Goal: Check status: Check status

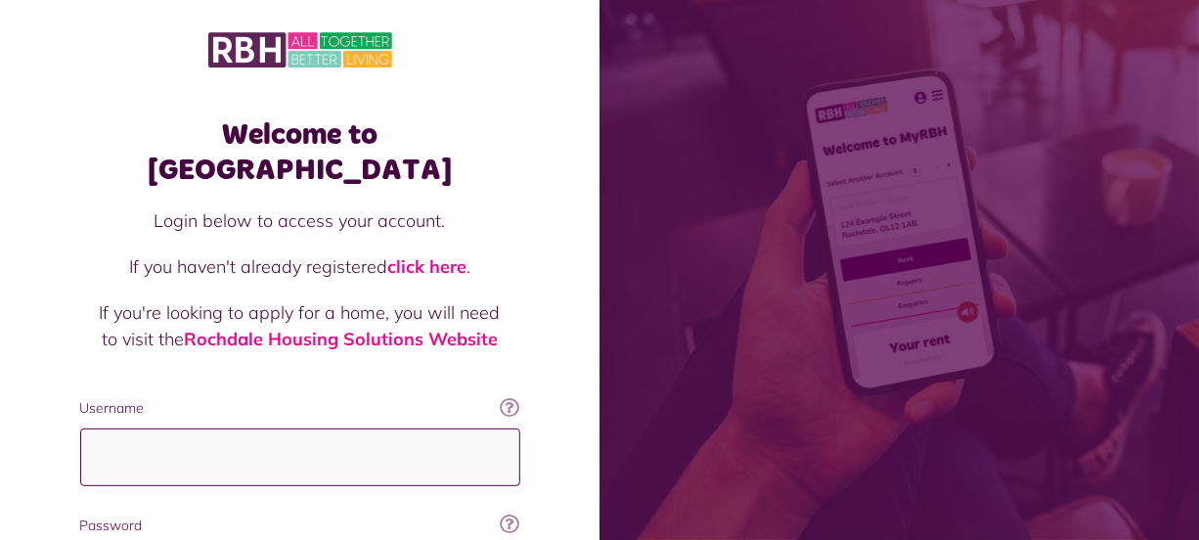
type input "**********"
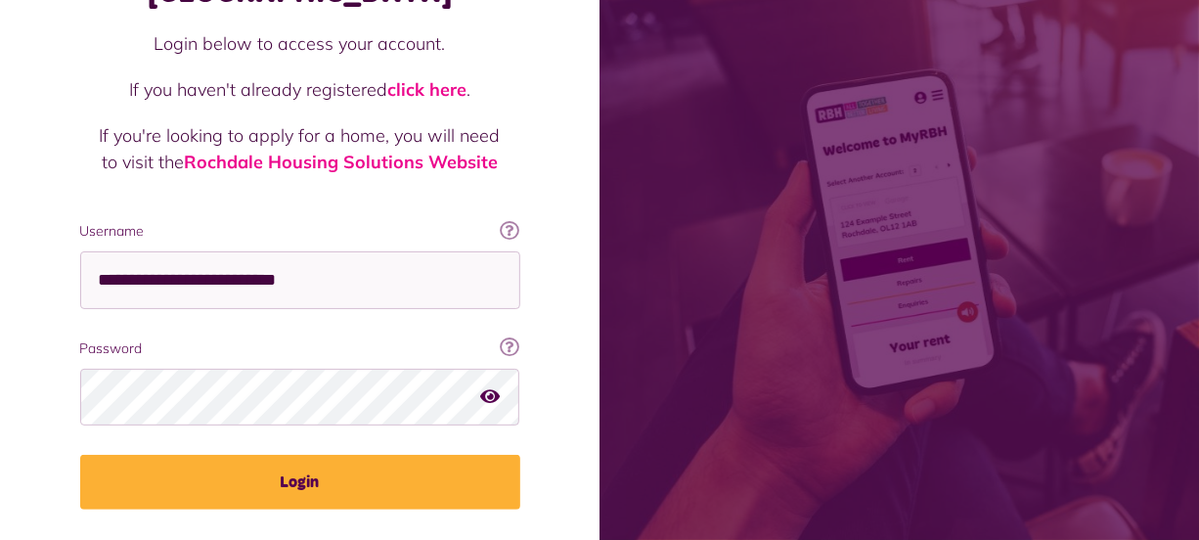
scroll to position [211, 0]
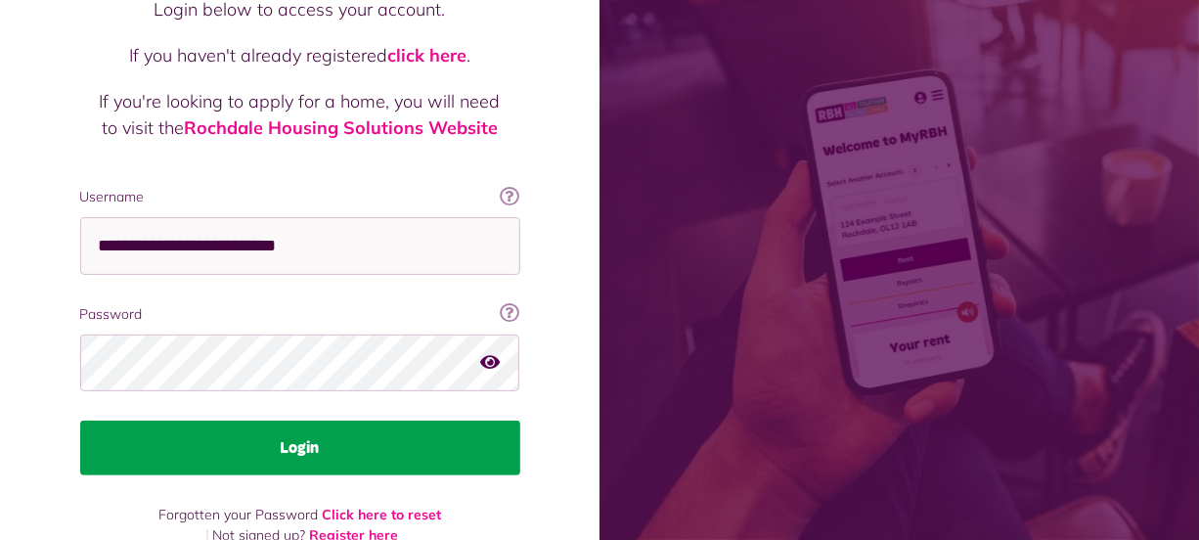
click at [303, 421] on button "Login" at bounding box center [300, 448] width 440 height 55
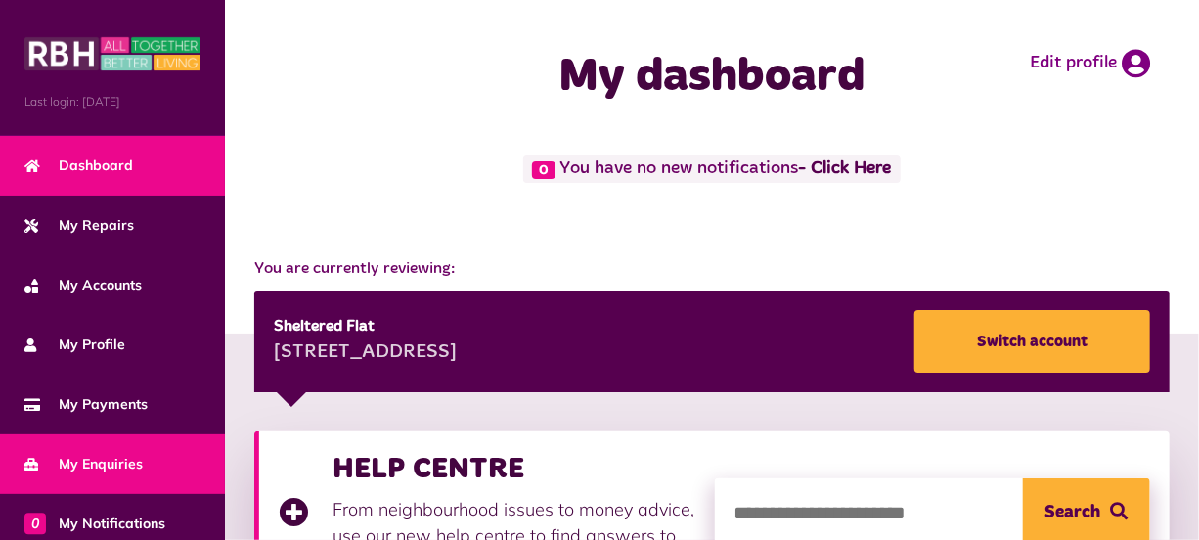
click at [132, 455] on span "My Enquiries" at bounding box center [83, 464] width 118 height 21
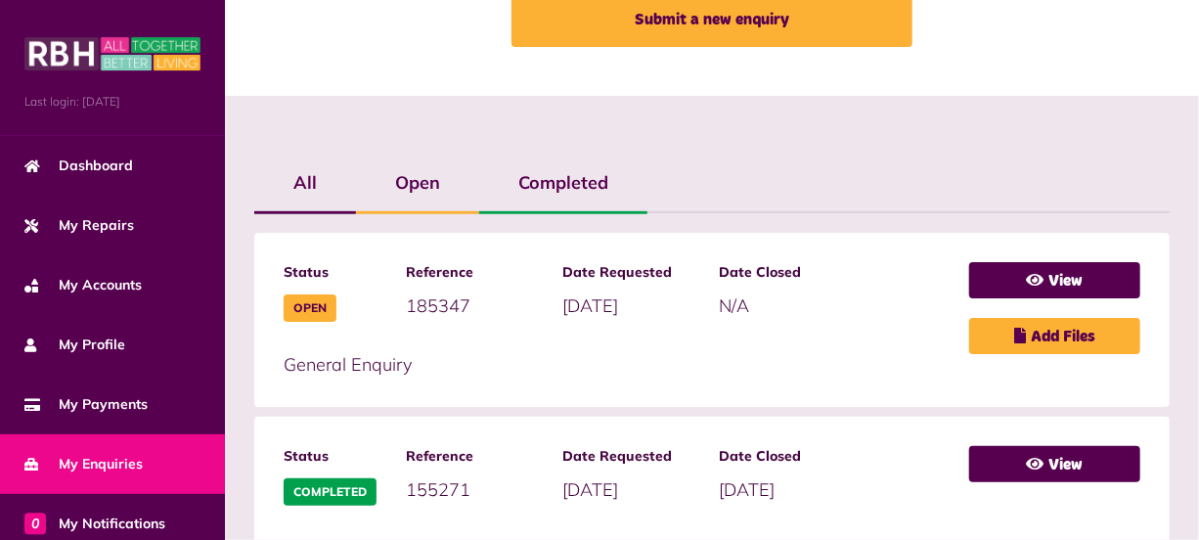
scroll to position [355, 0]
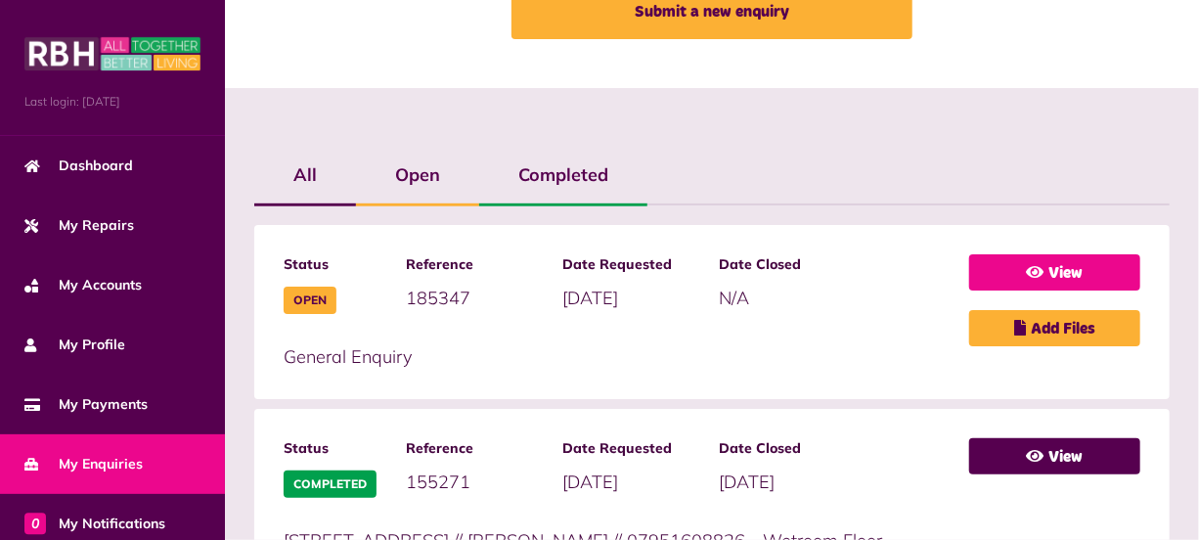
click at [1063, 256] on link "View" at bounding box center [1054, 272] width 171 height 36
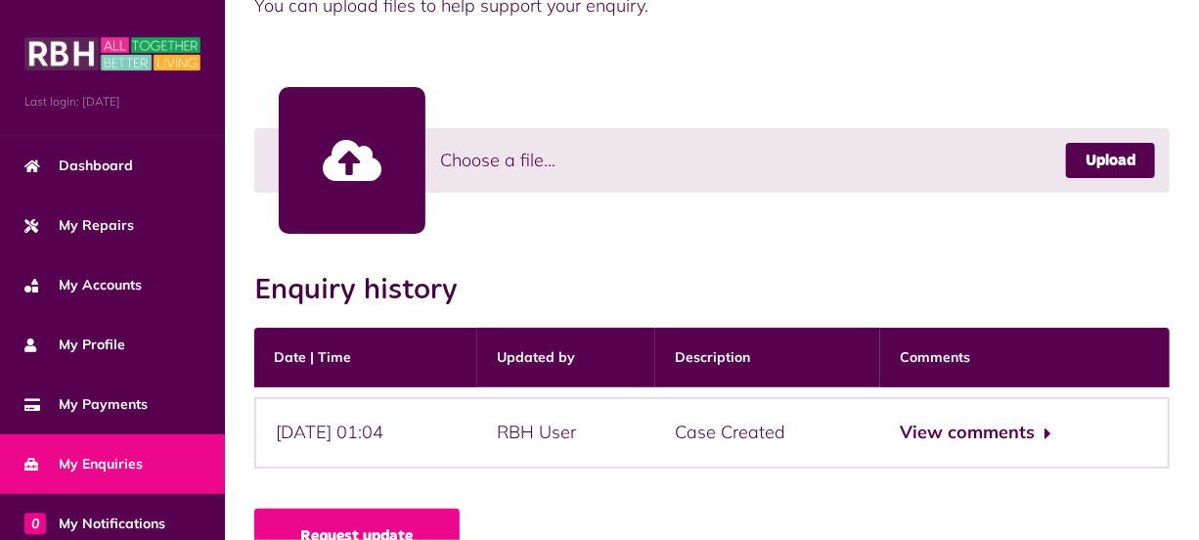
scroll to position [617, 0]
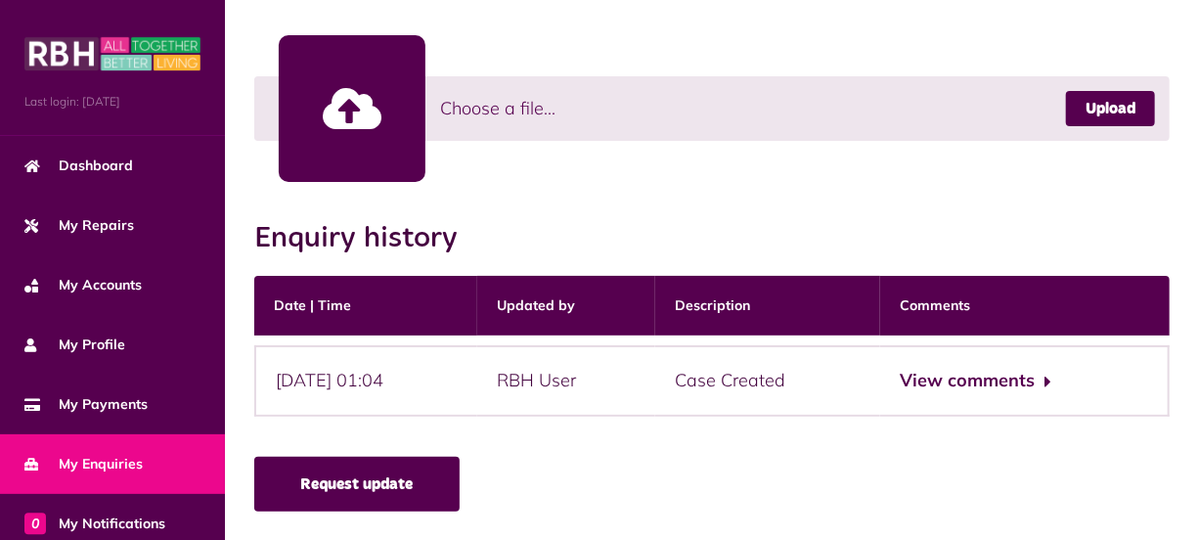
click at [423, 489] on link "Request update" at bounding box center [356, 484] width 205 height 55
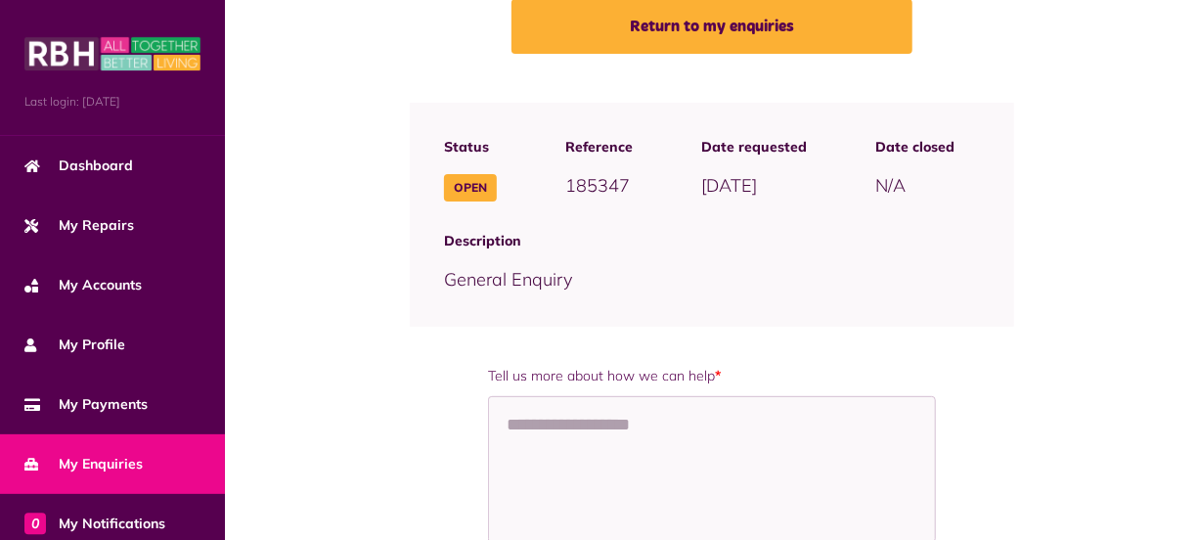
scroll to position [166, 0]
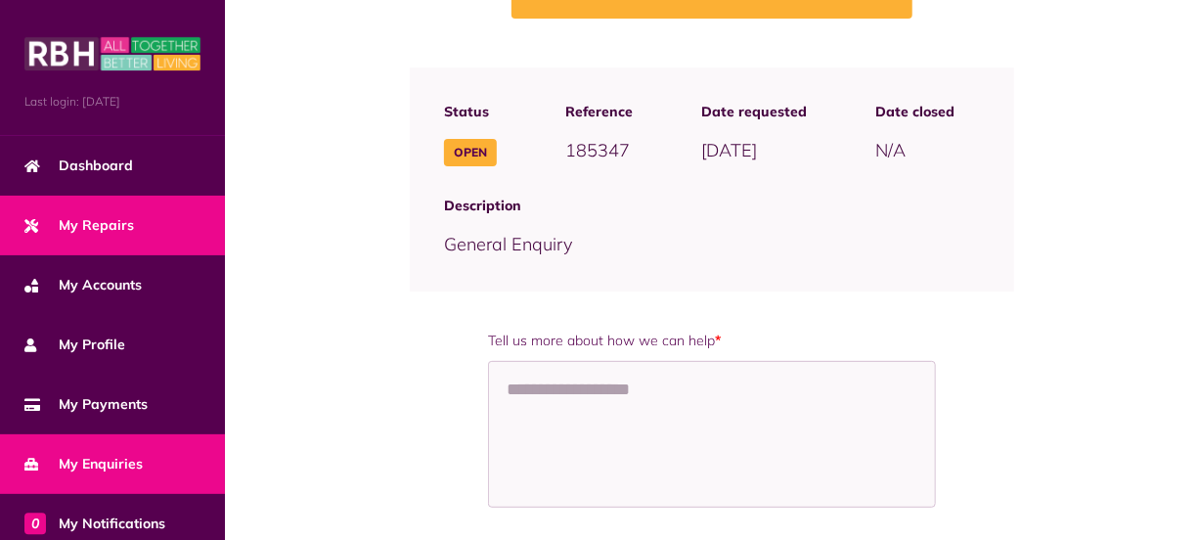
click at [87, 220] on span "My Repairs" at bounding box center [79, 225] width 110 height 21
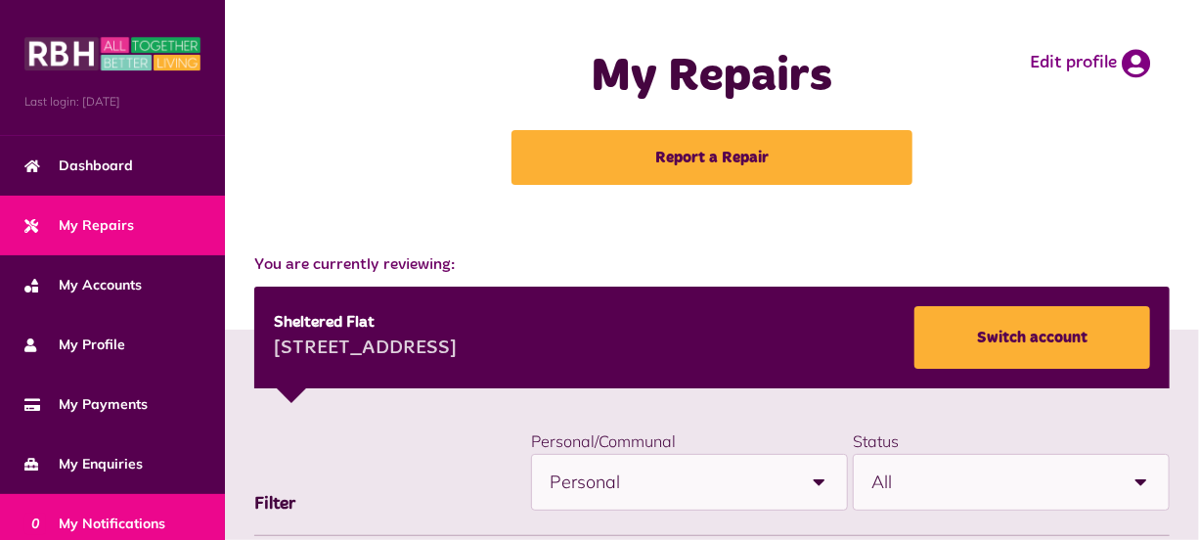
click at [94, 526] on span "0 My Notifications" at bounding box center [94, 523] width 141 height 21
